Goal: Check status: Check status

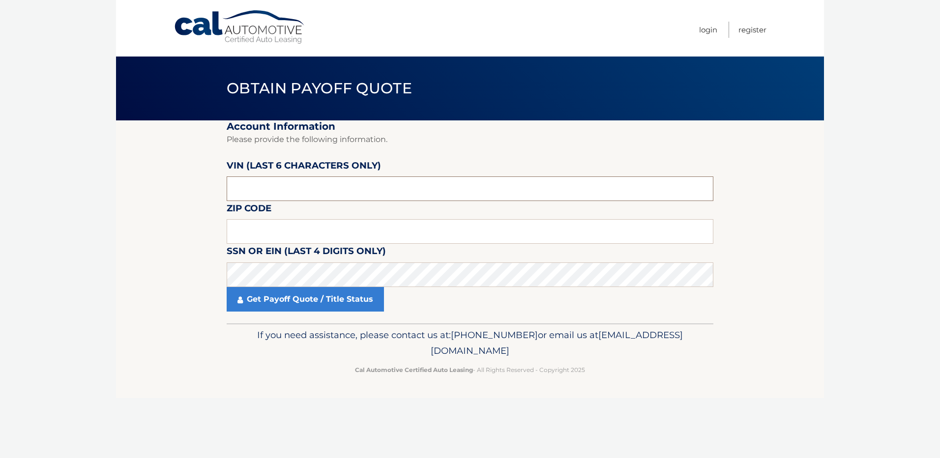
click at [289, 192] on input "text" at bounding box center [470, 189] width 487 height 25
click at [283, 234] on input "text" at bounding box center [470, 231] width 487 height 25
type input "33442"
click at [300, 183] on input "text" at bounding box center [470, 189] width 487 height 25
type input "582120"
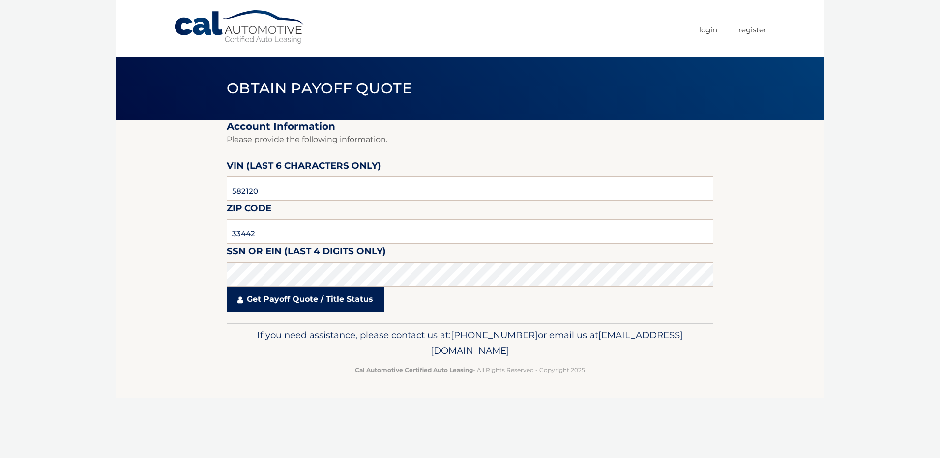
click at [296, 307] on link "Get Payoff Quote / Title Status" at bounding box center [305, 299] width 157 height 25
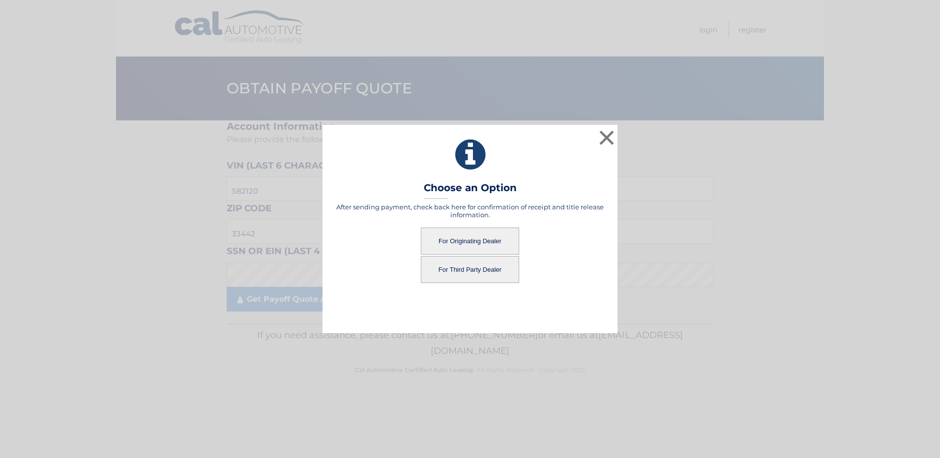
click at [302, 300] on div "× Choose an Option After sending payment, check back here for confirmation of r…" at bounding box center [470, 229] width 932 height 209
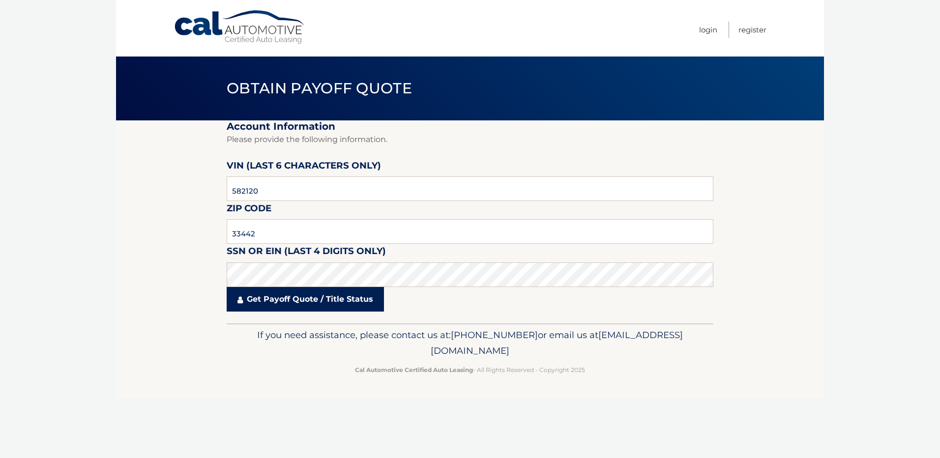
click at [340, 303] on link "Get Payoff Quote / Title Status" at bounding box center [305, 299] width 157 height 25
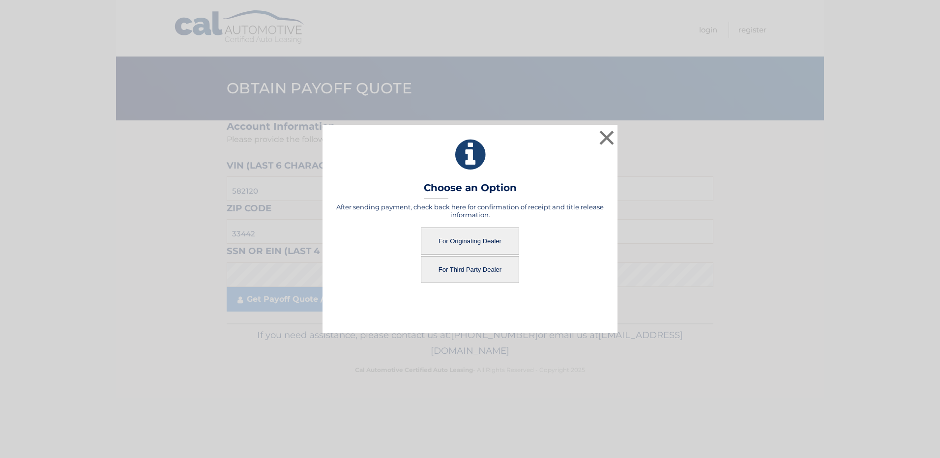
click at [487, 244] on button "For Originating Dealer" at bounding box center [470, 241] width 98 height 27
click at [460, 242] on button "For Originating Dealer" at bounding box center [470, 241] width 98 height 27
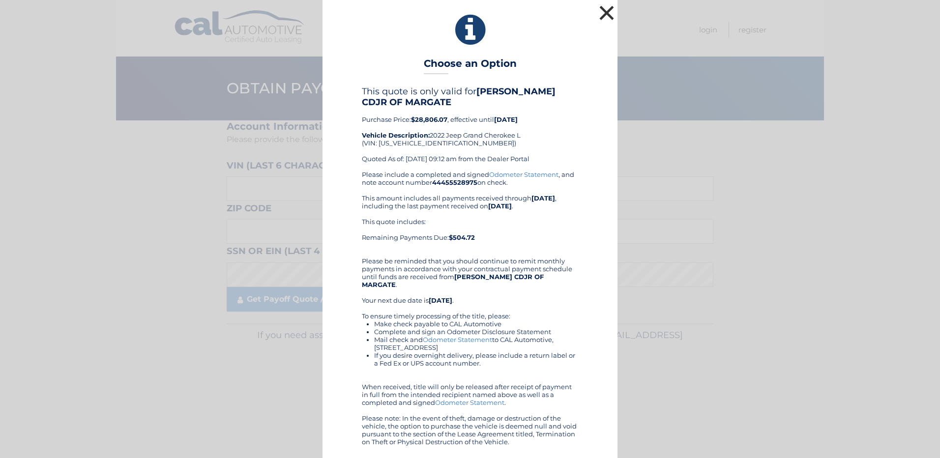
click at [607, 17] on button "×" at bounding box center [607, 13] width 20 height 20
